Goal: Information Seeking & Learning: Check status

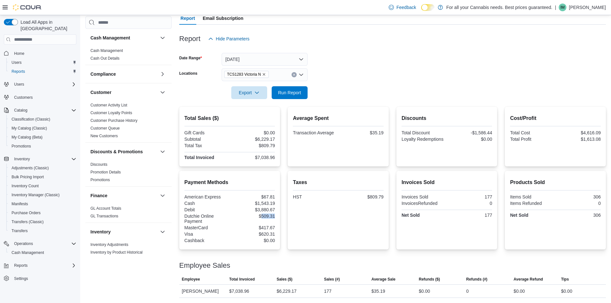
scroll to position [353, 0]
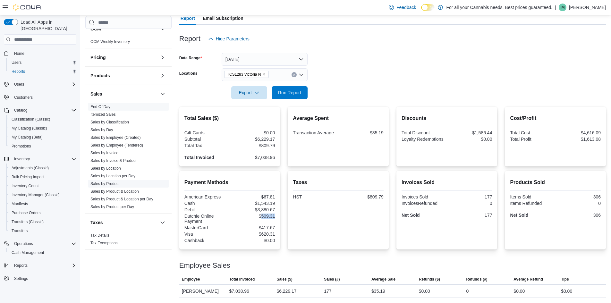
click at [109, 184] on link "Sales by Product" at bounding box center [104, 184] width 29 height 4
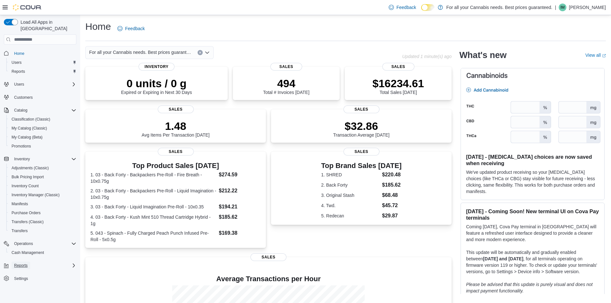
click at [21, 263] on span "Reports" at bounding box center [20, 265] width 13 height 5
click at [17, 289] on span "Reports" at bounding box center [18, 293] width 13 height 8
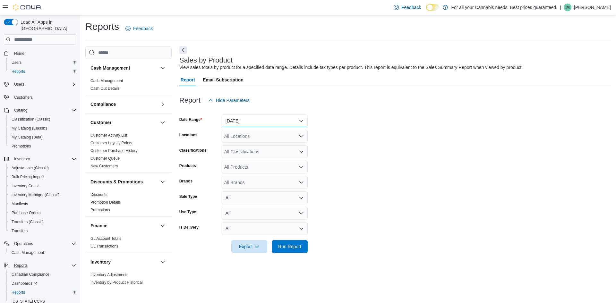
click at [274, 119] on button "[DATE]" at bounding box center [265, 121] width 86 height 13
click at [257, 143] on span "[DATE]" at bounding box center [268, 147] width 73 height 8
click at [276, 133] on div "All Locations" at bounding box center [265, 136] width 86 height 13
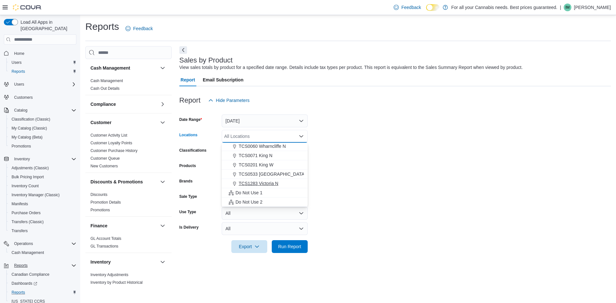
click at [285, 182] on div "TCS1283 Victoria N" at bounding box center [265, 183] width 78 height 6
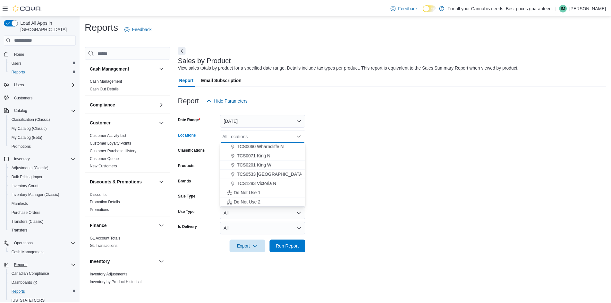
scroll to position [75, 0]
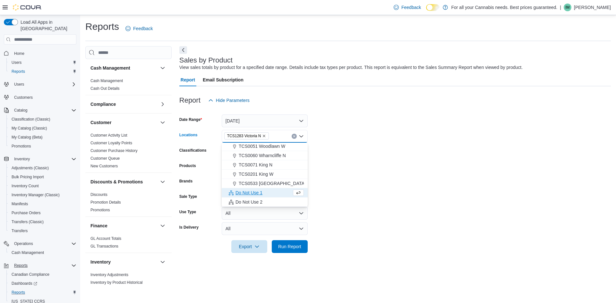
click at [383, 168] on form "Date Range [DATE] Locations TCS1283 [GEOGRAPHIC_DATA] N Combo box. Selected. TC…" at bounding box center [394, 180] width 431 height 146
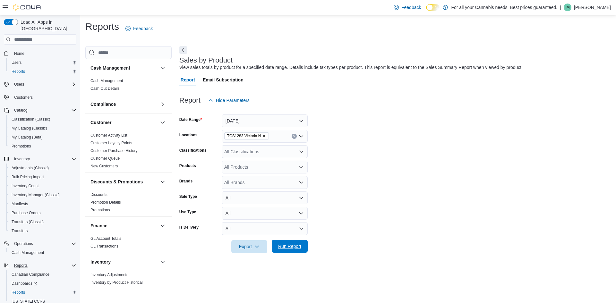
click at [298, 251] on span "Run Report" at bounding box center [290, 246] width 28 height 13
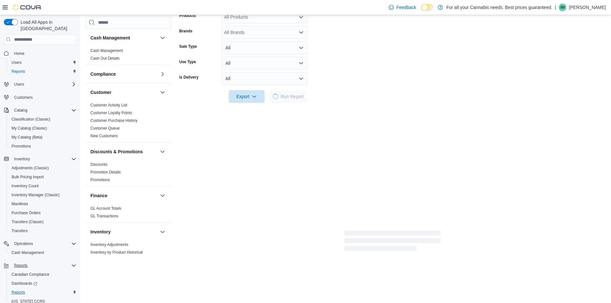
scroll to position [160, 0]
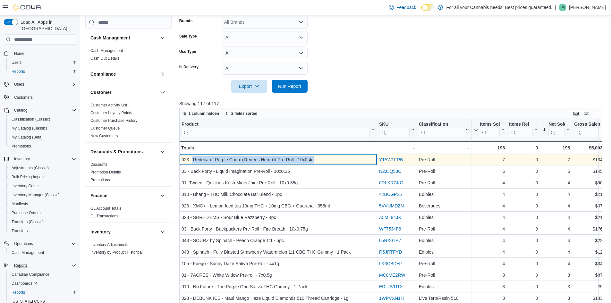
drag, startPoint x: 192, startPoint y: 159, endPoint x: 314, endPoint y: 158, distance: 121.6
click at [314, 158] on div "023 - Redecan - Purple Churro Redees Hemp'd Pre-Roll - 10x0.4g" at bounding box center [278, 160] width 193 height 8
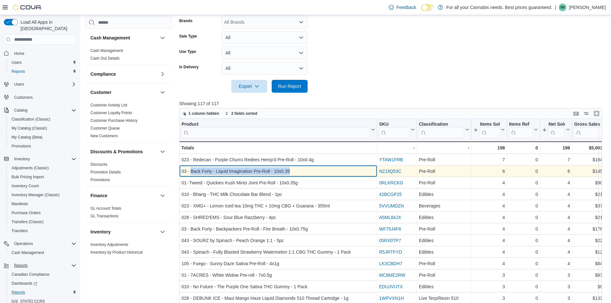
drag, startPoint x: 192, startPoint y: 171, endPoint x: 290, endPoint y: 171, distance: 98.2
click at [290, 171] on div "03 - Back Forty - Liquid Imagination Pre-Roll - 10x0.35" at bounding box center [278, 171] width 193 height 8
